Goal: Connect with others: Connect with other users

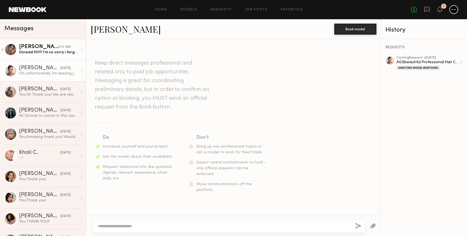
scroll to position [186, 0]
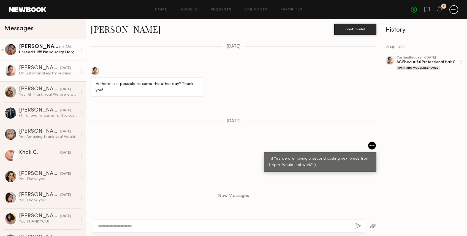
drag, startPoint x: 0, startPoint y: 0, endPoint x: 49, endPoint y: 58, distance: 75.8
click at [43, 56] on link "Jesiree D. 9:17 AM Unread: Hi!!!! I’m so sorry i forgot to message you yesterda…" at bounding box center [43, 49] width 86 height 21
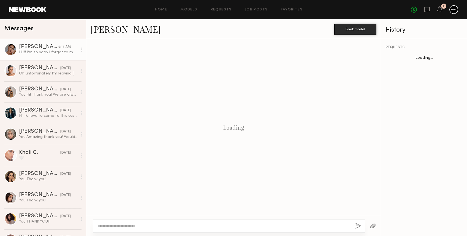
scroll to position [382, 0]
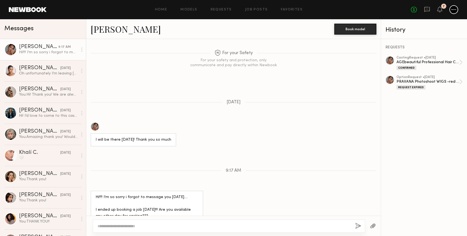
click at [145, 224] on textarea at bounding box center [223, 227] width 253 height 6
type textarea "**********"
click at [359, 226] on button "button" at bounding box center [358, 226] width 6 height 7
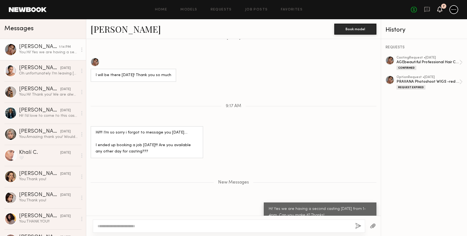
click at [439, 8] on icon at bounding box center [439, 9] width 4 height 4
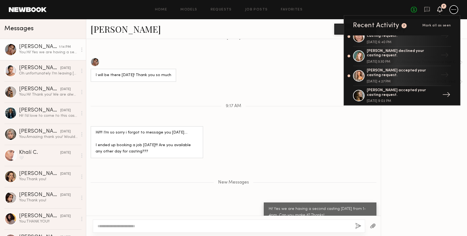
scroll to position [0, 0]
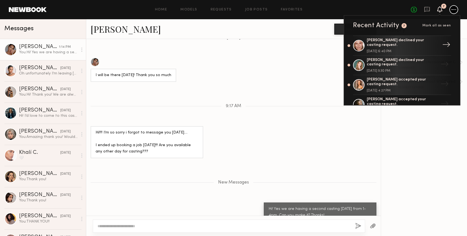
click at [361, 46] on div at bounding box center [359, 46] width 12 height 12
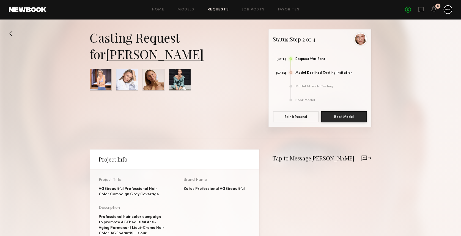
click at [11, 30] on button at bounding box center [13, 33] width 9 height 9
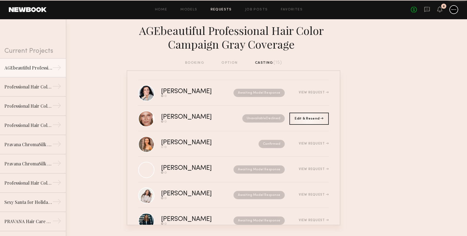
click at [222, 10] on link "Requests" at bounding box center [221, 10] width 21 height 4
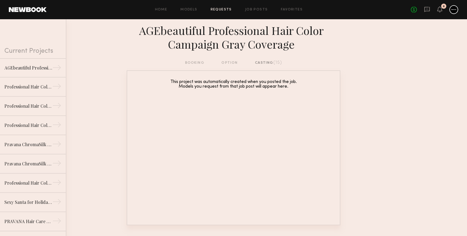
click at [228, 65] on div "booking option casting (15)" at bounding box center [233, 63] width 97 height 6
click at [264, 64] on div "casting (15)" at bounding box center [268, 63] width 27 height 6
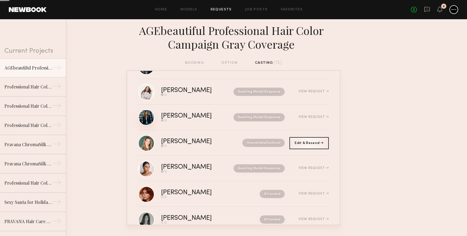
scroll to position [110, 0]
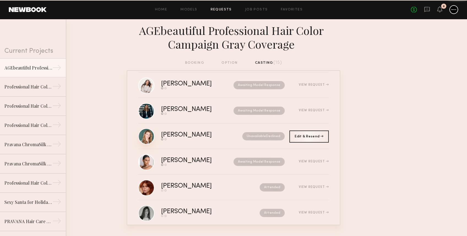
click at [147, 130] on link at bounding box center [146, 137] width 16 height 16
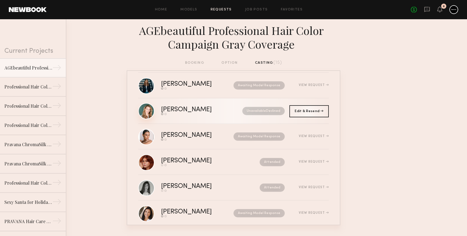
scroll to position [147, 0]
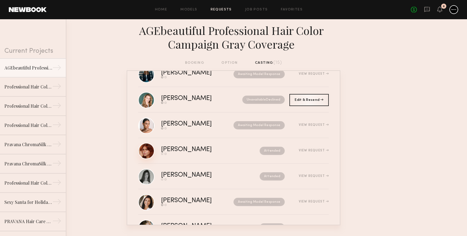
click at [149, 148] on link at bounding box center [146, 151] width 16 height 16
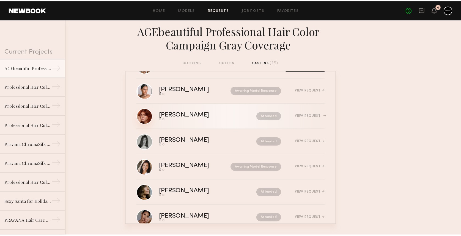
scroll to position [183, 0]
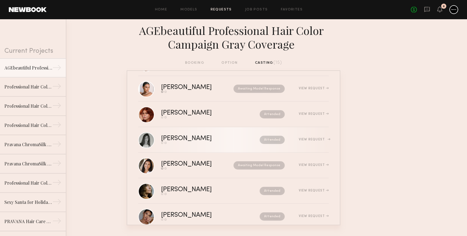
click at [157, 141] on link "Tayler C. Send request Model response Attended View Request" at bounding box center [233, 140] width 190 height 26
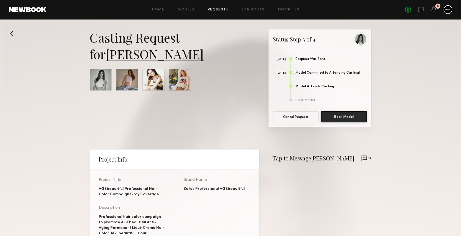
click at [133, 54] on link "Tayler C." at bounding box center [155, 54] width 98 height 17
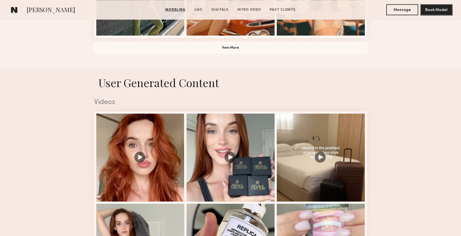
scroll to position [514, 0]
